Goal: Task Accomplishment & Management: Manage account settings

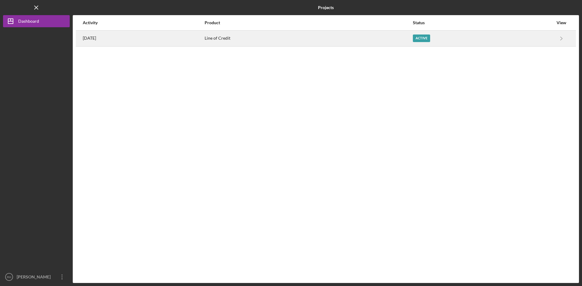
click at [422, 38] on div "Active" at bounding box center [421, 39] width 17 height 8
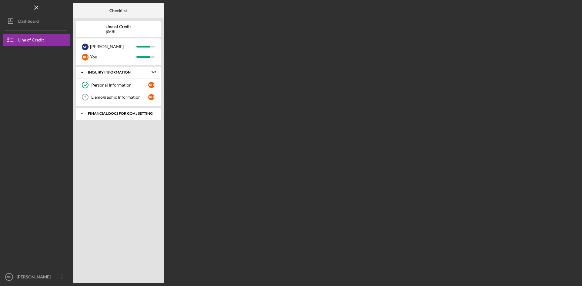
click at [144, 111] on div "Icon/Expander Financial Docs for Goal Setting 2 / 2" at bounding box center [118, 114] width 85 height 12
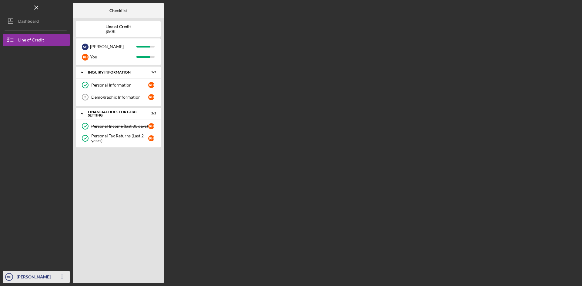
click at [37, 275] on div "[PERSON_NAME]" at bounding box center [34, 278] width 39 height 14
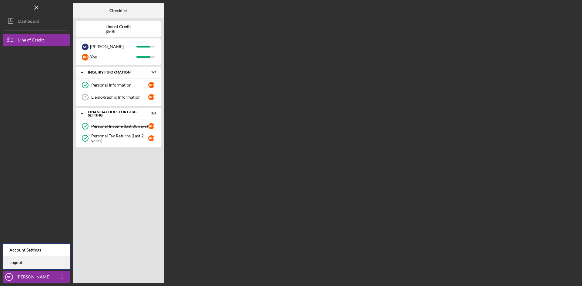
click at [22, 263] on link "Logout" at bounding box center [36, 263] width 67 height 12
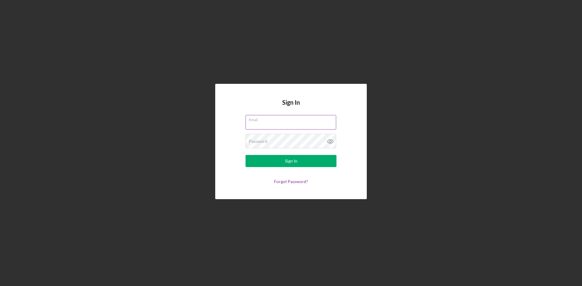
click at [262, 123] on input "Email" at bounding box center [290, 122] width 91 height 15
type input "[EMAIL_ADDRESS][DOMAIN_NAME]"
click at [293, 163] on div "Sign In" at bounding box center [291, 161] width 12 height 12
